Goal: Information Seeking & Learning: Learn about a topic

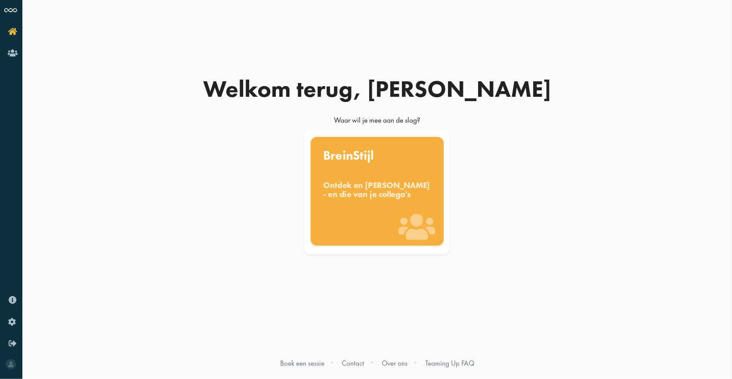
click at [407, 222] on icon at bounding box center [417, 226] width 37 height 29
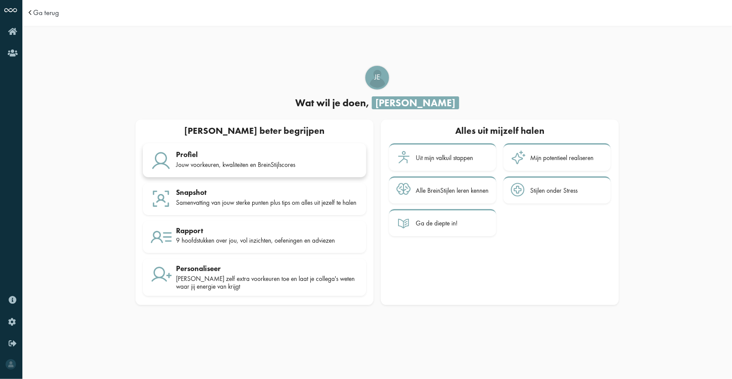
click at [305, 162] on div "Jouw voorkeuren, kwaliteiten en BreinStijlscores" at bounding box center [267, 165] width 183 height 8
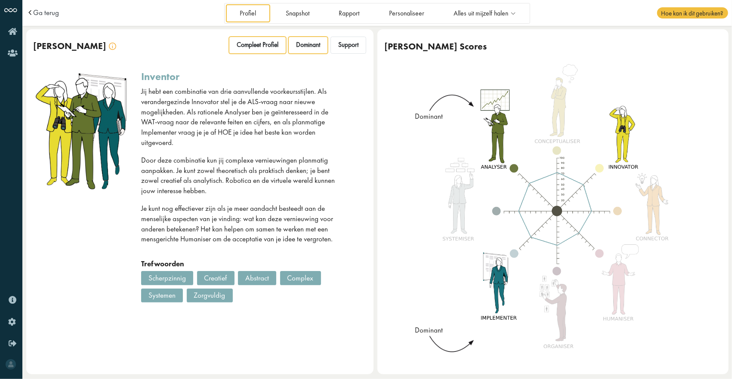
click at [264, 52] on div "Compleet Profiel" at bounding box center [257, 45] width 57 height 17
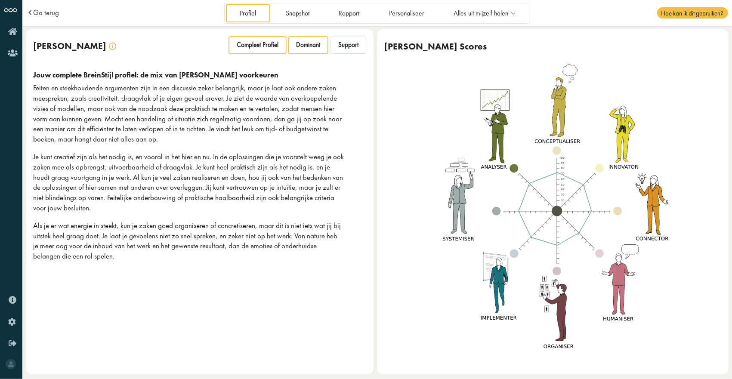
click at [288, 46] on div "Dominant" at bounding box center [308, 45] width 40 height 17
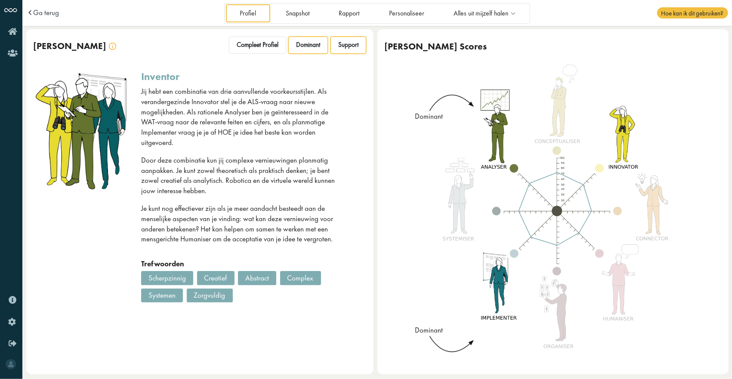
click at [341, 43] on span "Support" at bounding box center [348, 45] width 20 height 8
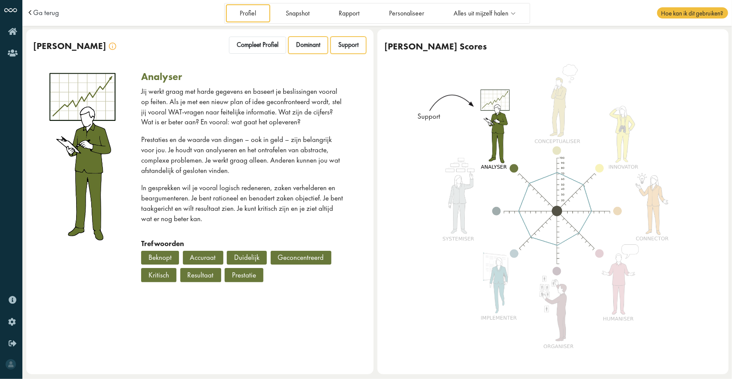
click at [319, 43] on span "Dominant" at bounding box center [308, 45] width 24 height 8
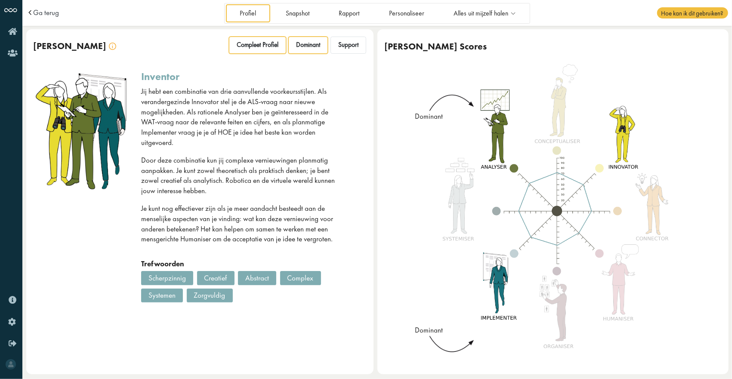
click at [274, 46] on span "Compleet Profiel" at bounding box center [258, 45] width 42 height 8
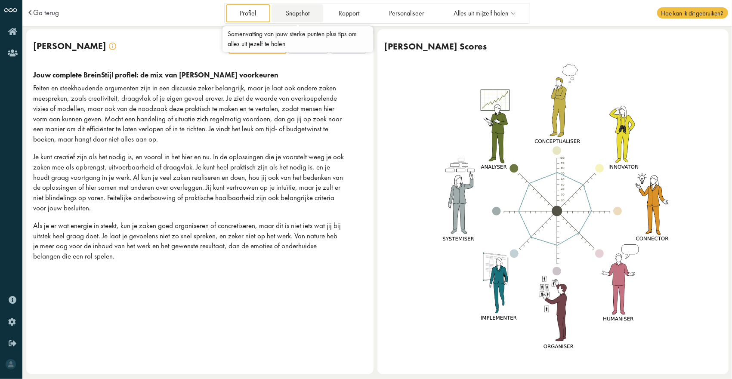
click at [292, 19] on link "Snapshot" at bounding box center [297, 13] width 52 height 18
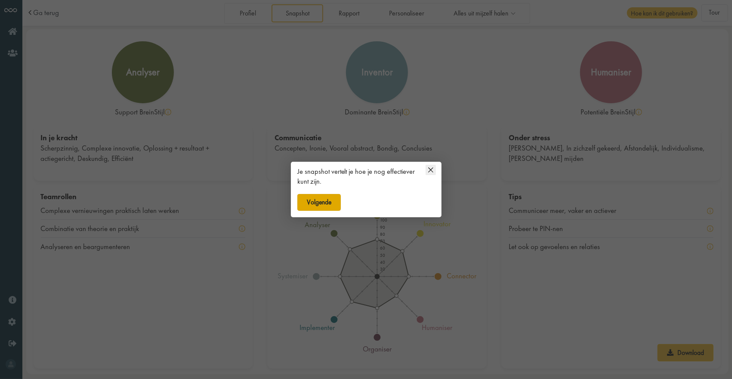
click at [320, 200] on button "Volgende" at bounding box center [319, 202] width 44 height 17
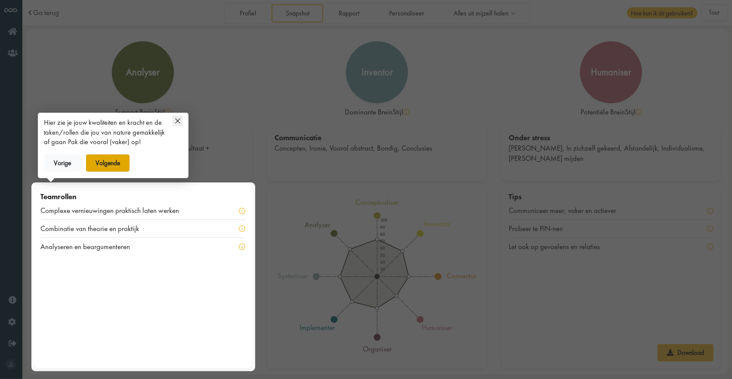
click at [111, 160] on button "Volgende" at bounding box center [108, 162] width 44 height 17
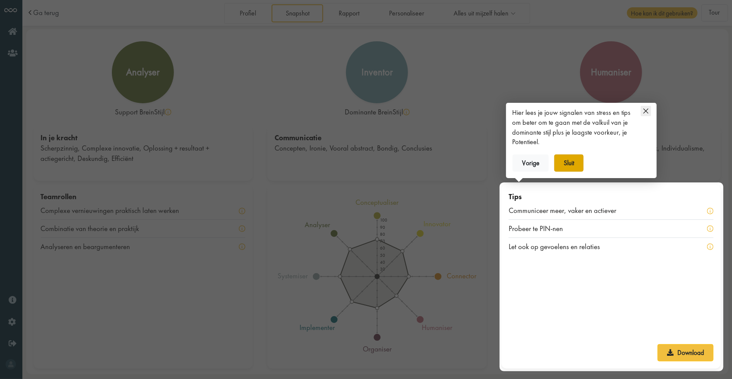
click at [574, 163] on button "Sluit" at bounding box center [569, 162] width 30 height 17
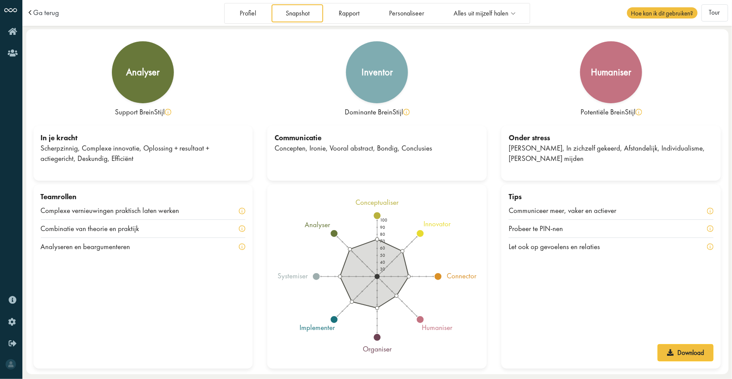
click at [712, 232] on div at bounding box center [710, 229] width 6 height 10
drag, startPoint x: 291, startPoint y: 148, endPoint x: 310, endPoint y: 149, distance: 18.9
click at [310, 149] on div "Concepten, Ironie, Vooral abstract, Bondig, Conclusies" at bounding box center [376, 148] width 205 height 10
drag, startPoint x: 310, startPoint y: 149, endPoint x: 341, endPoint y: 148, distance: 31.0
click at [341, 148] on div "Concepten, Ironie, Vooral abstract, Bondig, Conclusies" at bounding box center [376, 148] width 205 height 10
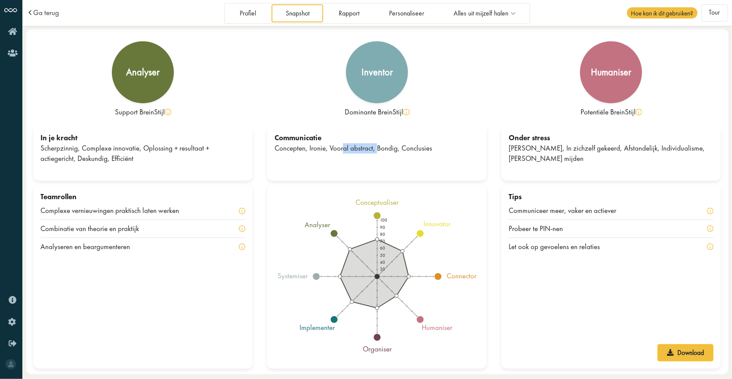
drag, startPoint x: 341, startPoint y: 148, endPoint x: 379, endPoint y: 149, distance: 38.7
click at [379, 149] on div "Concepten, Ironie, Vooral abstract, Bondig, Conclusies" at bounding box center [376, 148] width 205 height 10
drag, startPoint x: 379, startPoint y: 149, endPoint x: 411, endPoint y: 149, distance: 31.8
click at [411, 149] on div "Concepten, Ironie, Vooral abstract, Bondig, Conclusies" at bounding box center [376, 148] width 205 height 10
drag, startPoint x: 411, startPoint y: 149, endPoint x: 420, endPoint y: 149, distance: 8.6
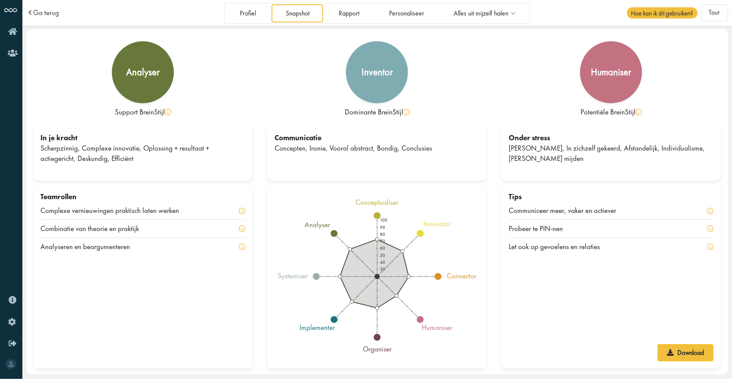
click at [418, 149] on div "Concepten, Ironie, Vooral abstract, Bondig, Conclusies" at bounding box center [376, 148] width 205 height 10
drag, startPoint x: 65, startPoint y: 151, endPoint x: 145, endPoint y: 152, distance: 79.2
click at [145, 152] on div "Scherpzinnig, Complexe innovatie, Oplossing + resultaat + actiegericht, Deskund…" at bounding box center [143, 153] width 205 height 21
drag, startPoint x: 145, startPoint y: 152, endPoint x: 199, endPoint y: 154, distance: 54.7
click at [199, 154] on div "Scherpzinnig, Complexe innovatie, Oplossing + resultaat + actiegericht, Deskund…" at bounding box center [143, 153] width 205 height 21
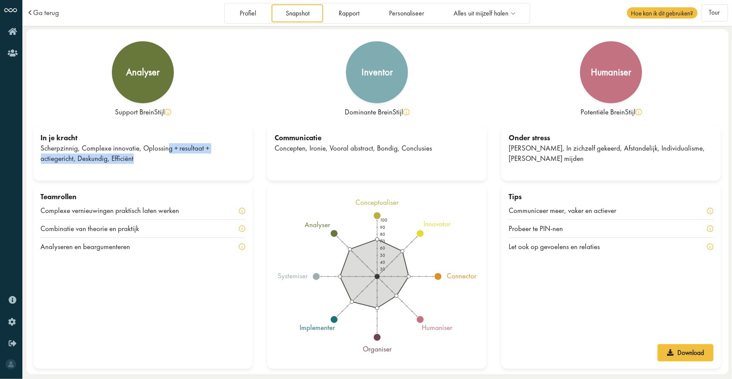
click at [200, 154] on div "Scherpzinnig, Complexe innovatie, Oplossing + resultaat + actiegericht, Deskund…" at bounding box center [143, 153] width 205 height 21
click at [161, 167] on div "In je kracht Scherpzinnig, Complexe innovatie, Oplossing + resultaat + actieger…" at bounding box center [143, 153] width 219 height 55
click at [348, 9] on link "Rapport" at bounding box center [349, 13] width 49 height 18
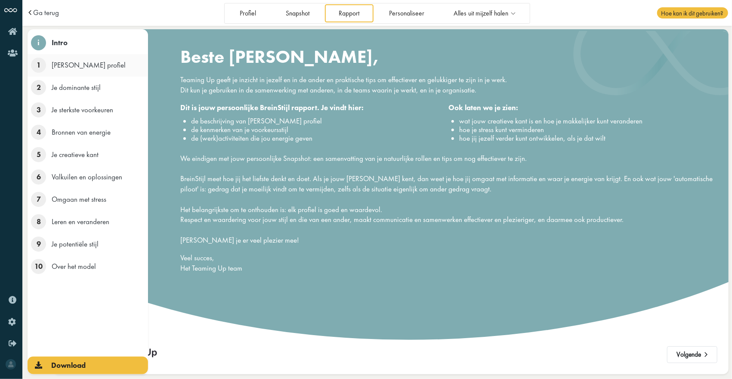
click at [42, 69] on span "1" at bounding box center [38, 65] width 15 height 15
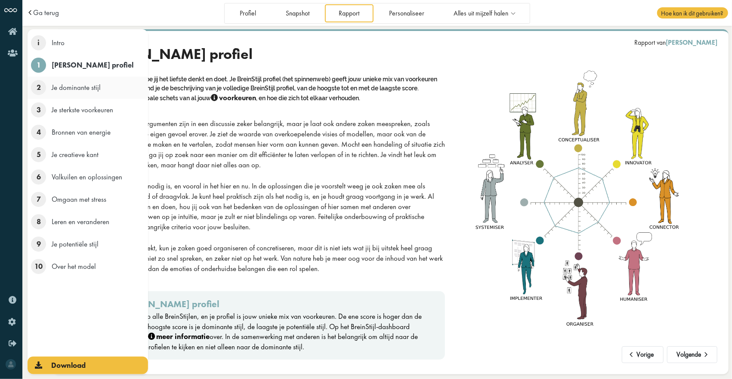
click at [38, 84] on span "2" at bounding box center [38, 87] width 15 height 15
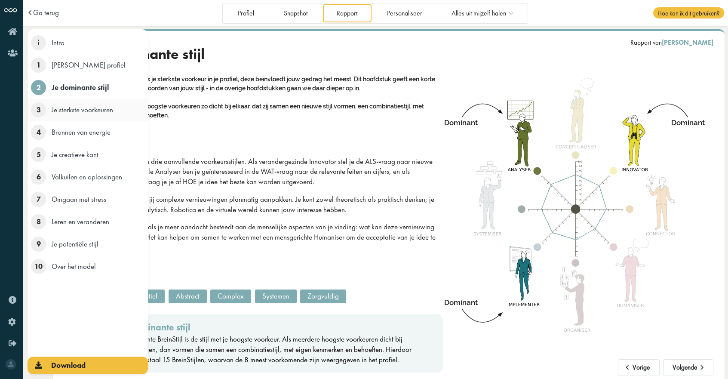
click at [42, 102] on li "3 Je sterkste voorkeuren" at bounding box center [88, 110] width 120 height 22
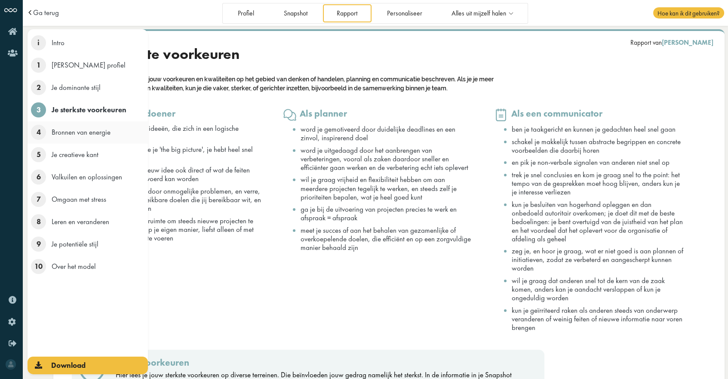
click at [44, 122] on li "4 Bronnen van energie" at bounding box center [88, 132] width 120 height 22
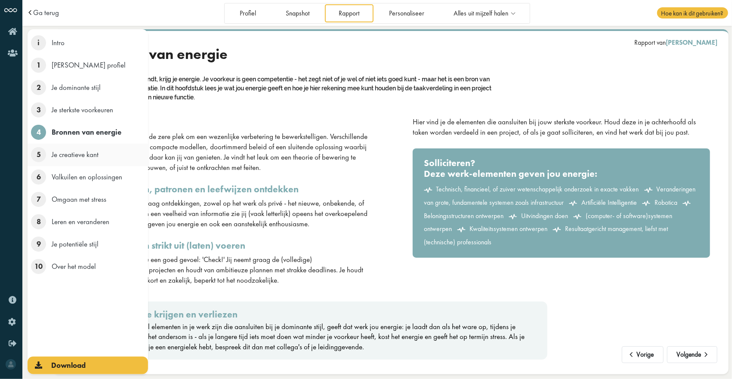
click at [45, 149] on li "5 Je creatieve kant" at bounding box center [88, 155] width 120 height 22
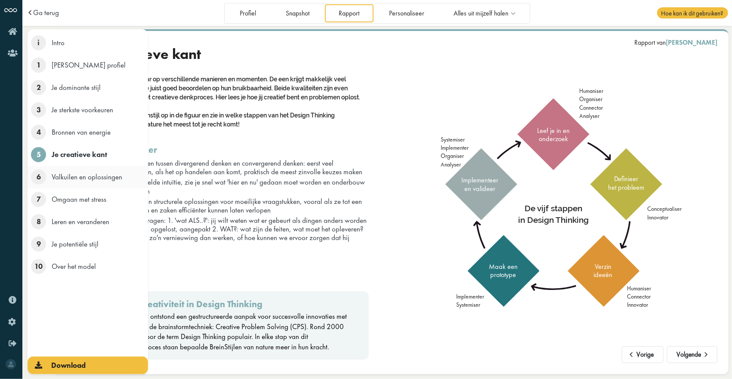
click at [45, 178] on span "6" at bounding box center [38, 177] width 15 height 15
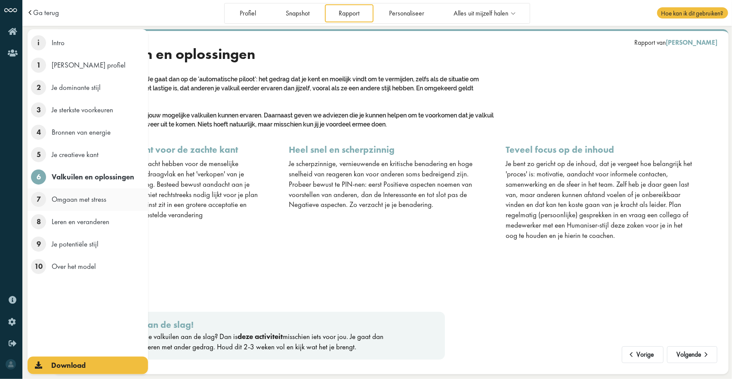
click at [47, 201] on li "7 Omgaan met stress" at bounding box center [88, 199] width 120 height 22
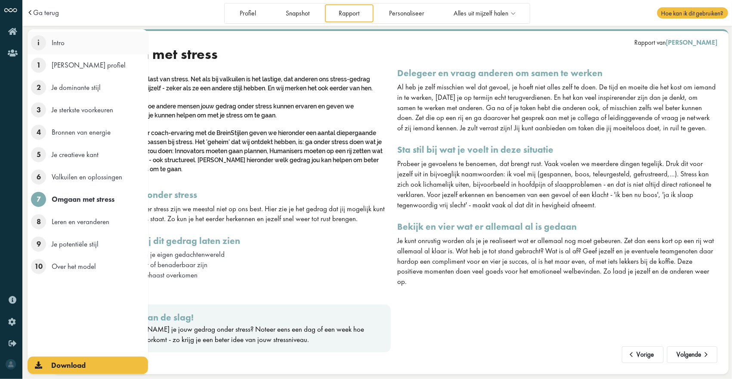
click at [59, 47] on span "Intro" at bounding box center [58, 42] width 13 height 9
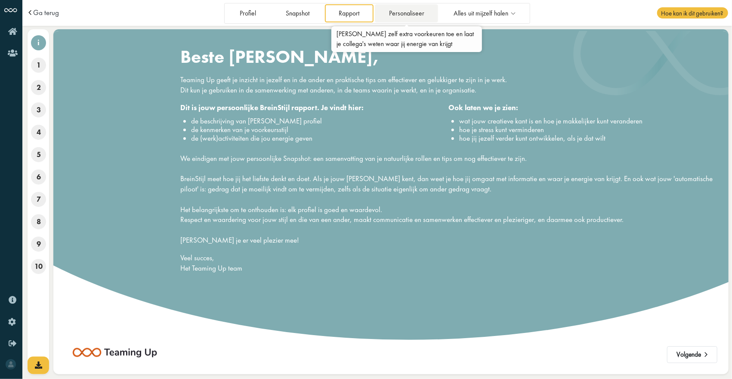
click at [399, 13] on link "Personaliseer" at bounding box center [406, 13] width 63 height 18
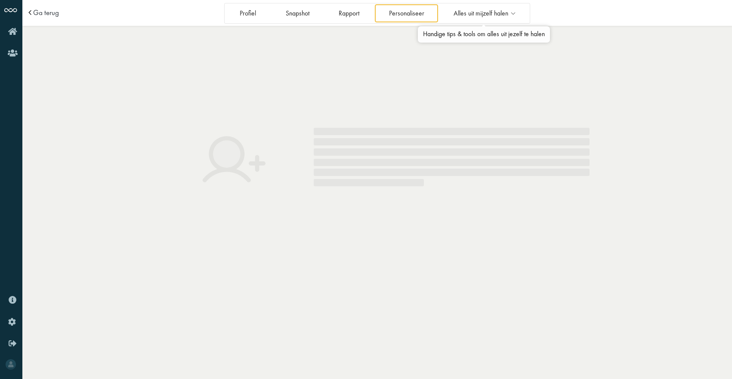
click at [479, 7] on link "Alles uit mijzelf halen" at bounding box center [484, 13] width 89 height 18
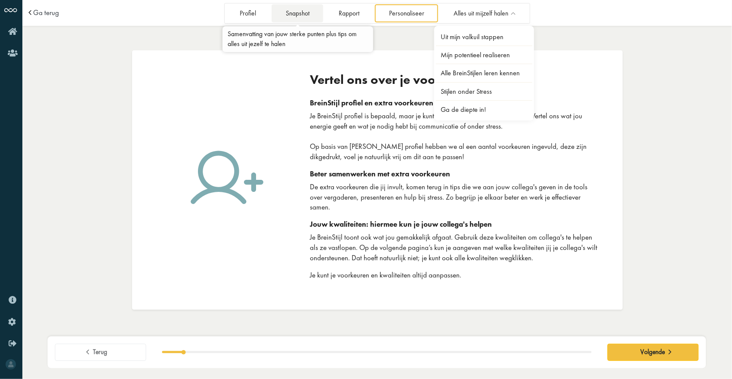
click at [274, 12] on link "Snapshot" at bounding box center [297, 13] width 52 height 18
